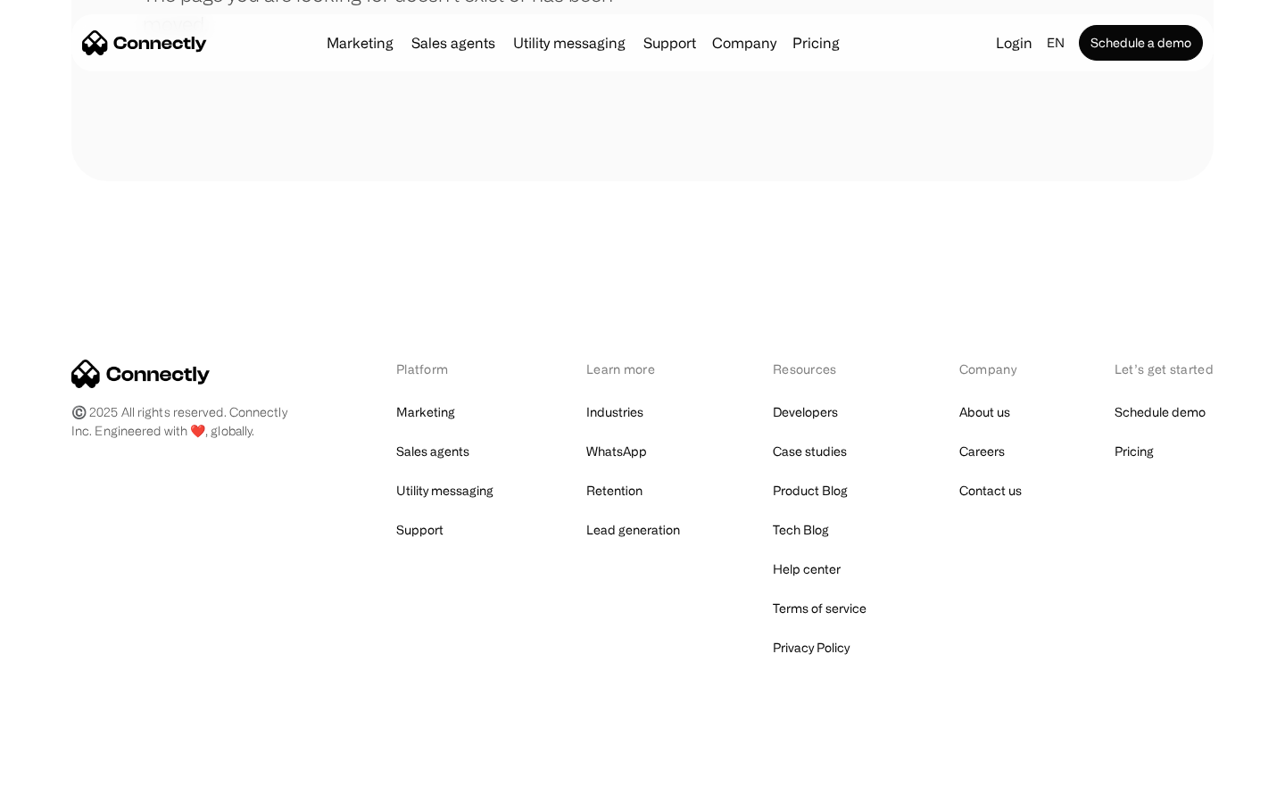
scroll to position [326, 0]
